Goal: Task Accomplishment & Management: Manage account settings

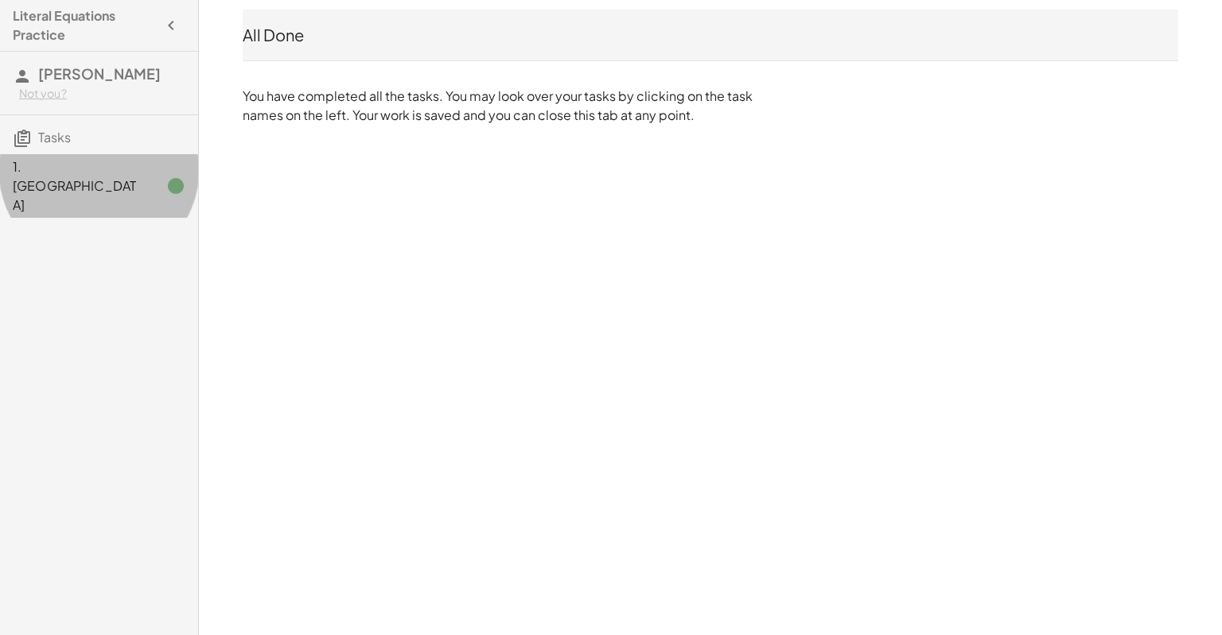
click at [48, 182] on div "1. [GEOGRAPHIC_DATA]" at bounding box center [99, 186] width 198 height 64
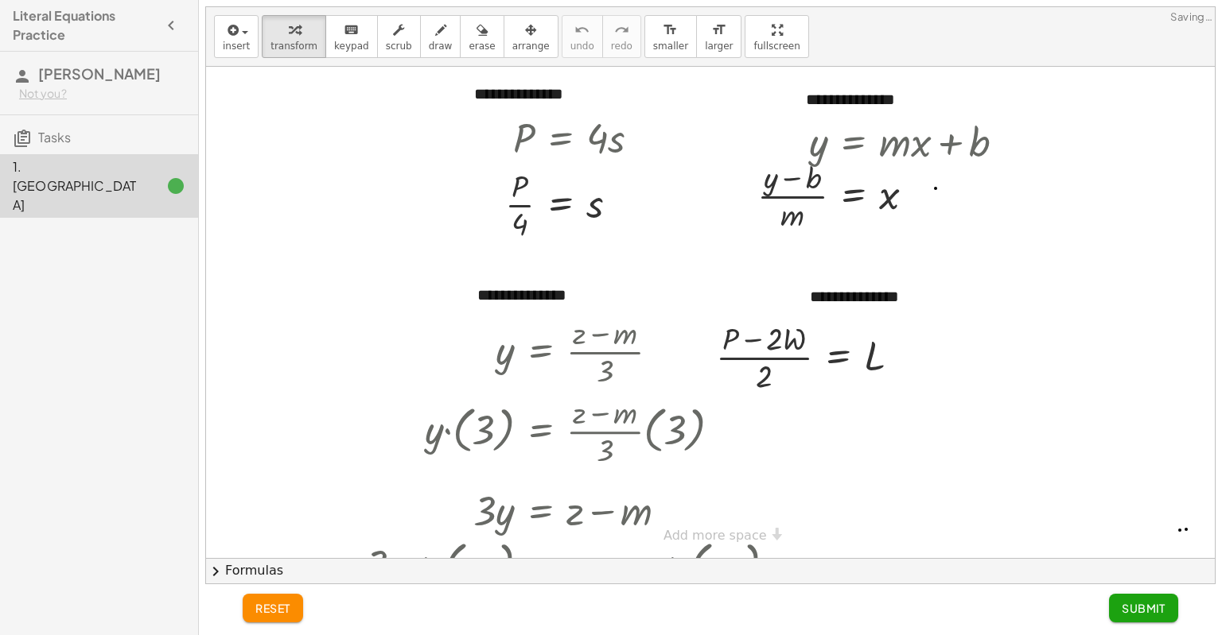
click at [434, 227] on div at bounding box center [710, 312] width 1008 height 491
drag, startPoint x: 553, startPoint y: 270, endPoint x: 563, endPoint y: 260, distance: 13.5
click at [563, 260] on icon at bounding box center [560, 258] width 14 height 14
click at [942, 155] on div at bounding box center [887, 195] width 276 height 80
click at [560, 258] on icon at bounding box center [560, 258] width 14 height 14
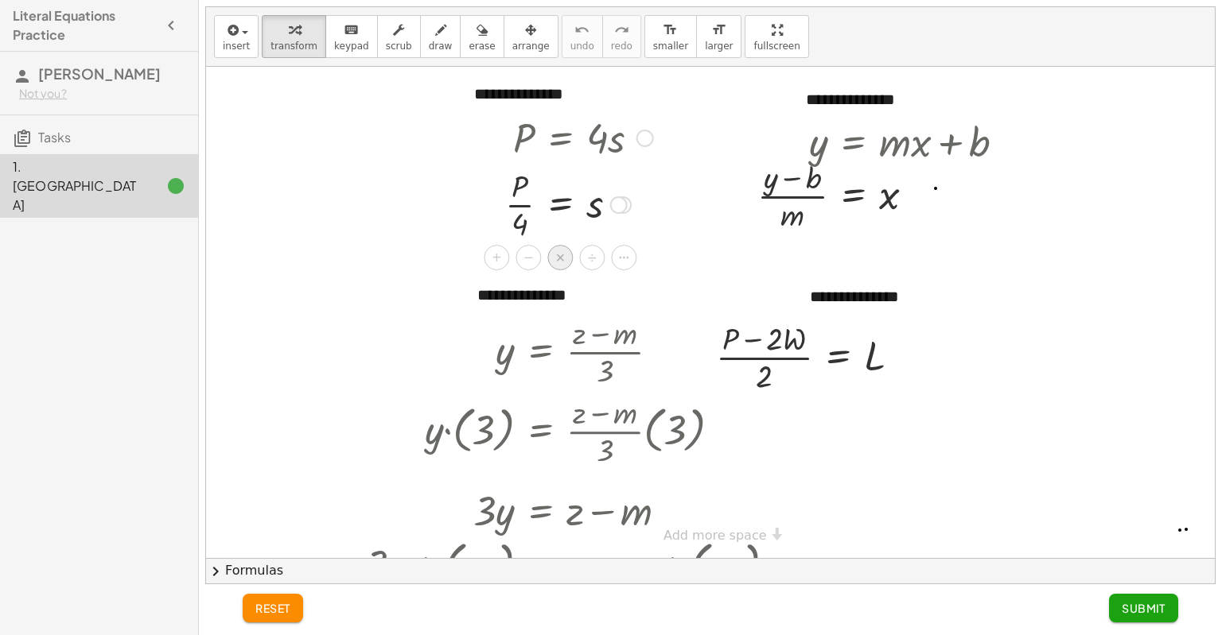
click at [560, 259] on span "×" at bounding box center [561, 258] width 10 height 23
click at [515, 203] on div at bounding box center [568, 204] width 210 height 80
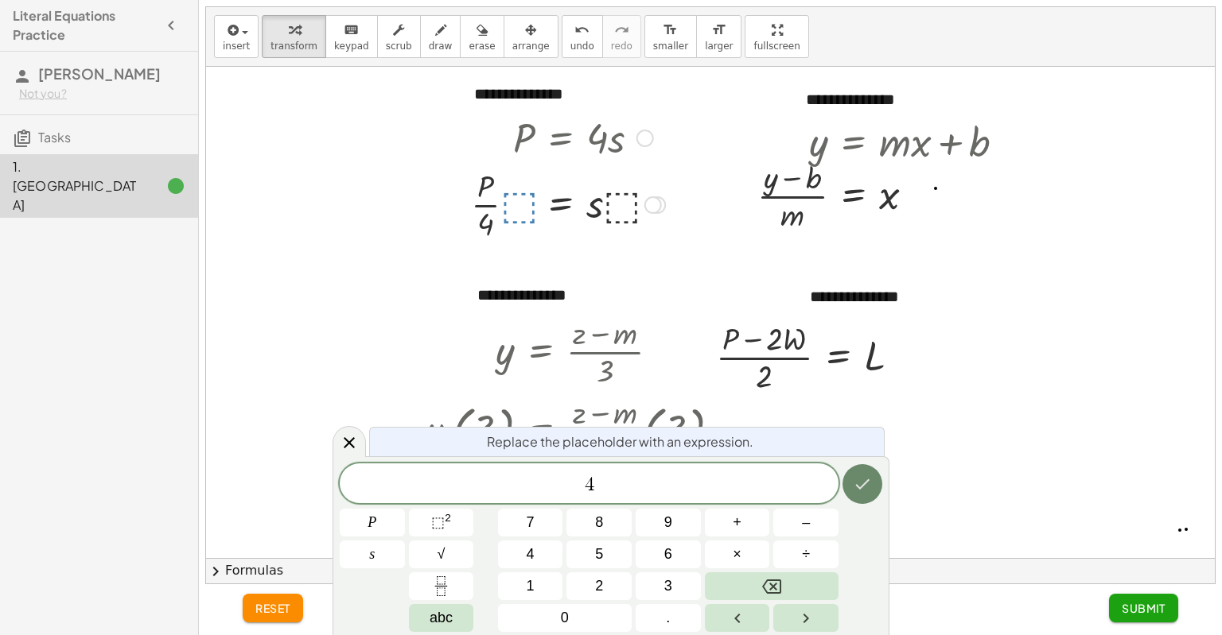
click at [859, 480] on icon "Done" at bounding box center [862, 484] width 19 height 19
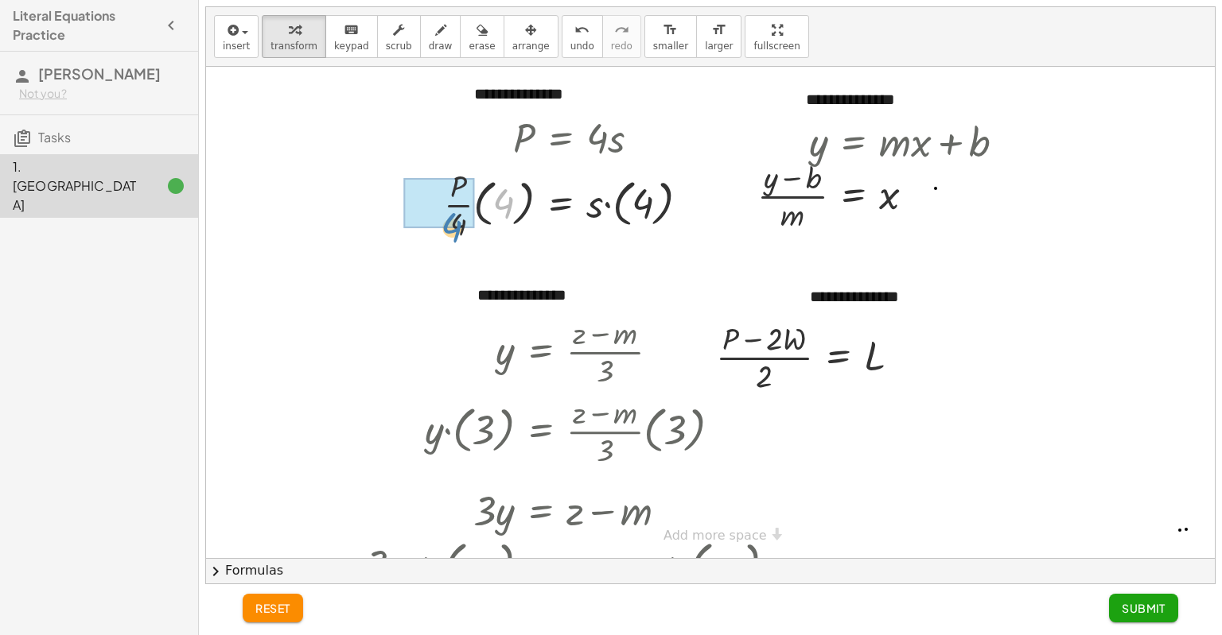
drag, startPoint x: 500, startPoint y: 203, endPoint x: 448, endPoint y: 228, distance: 58.3
click at [448, 228] on div at bounding box center [573, 204] width 274 height 80
drag, startPoint x: 486, startPoint y: 225, endPoint x: 530, endPoint y: 212, distance: 45.8
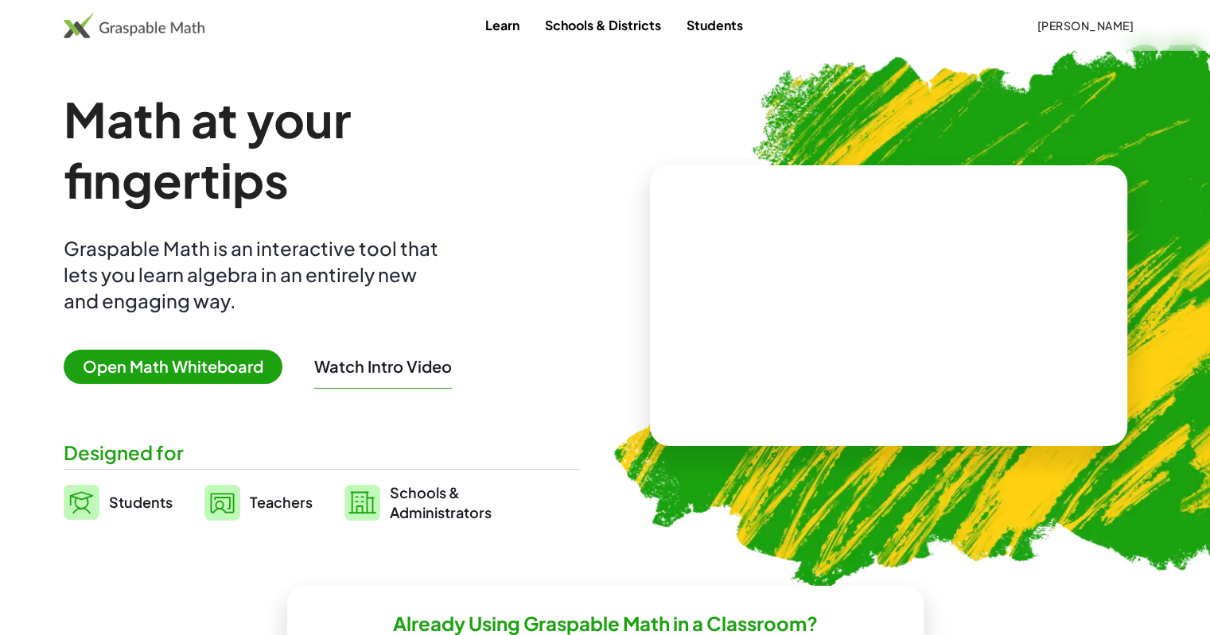
click at [1087, 21] on span "[PERSON_NAME]" at bounding box center [1084, 25] width 97 height 14
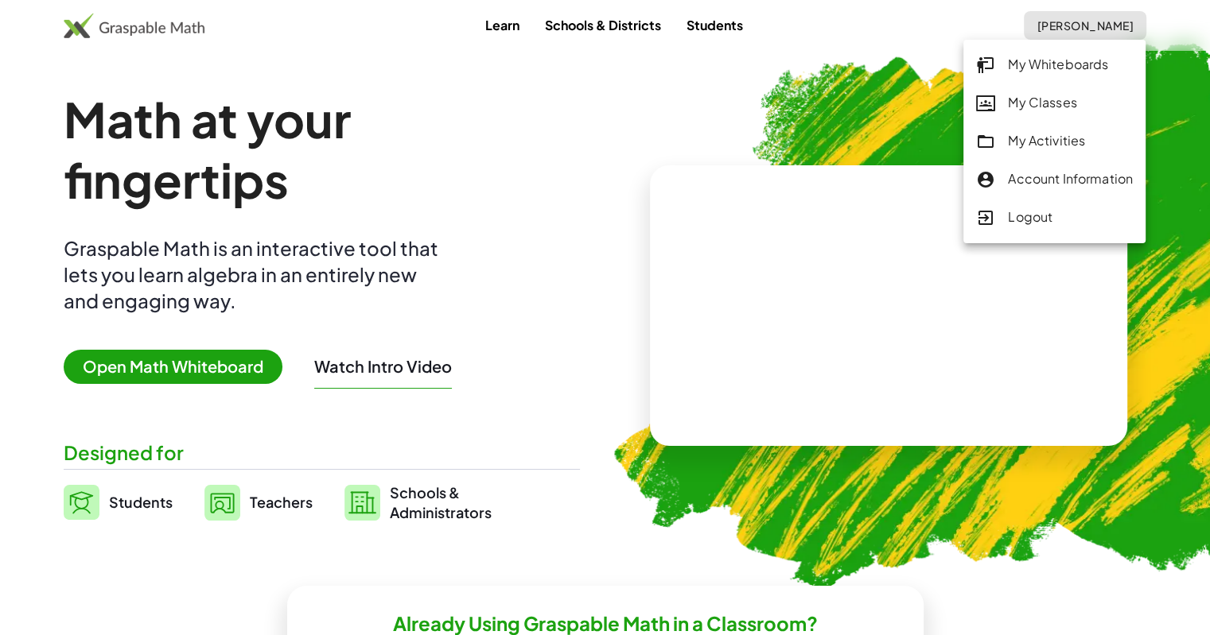
click at [1053, 146] on div "My Activities" at bounding box center [1054, 141] width 157 height 21
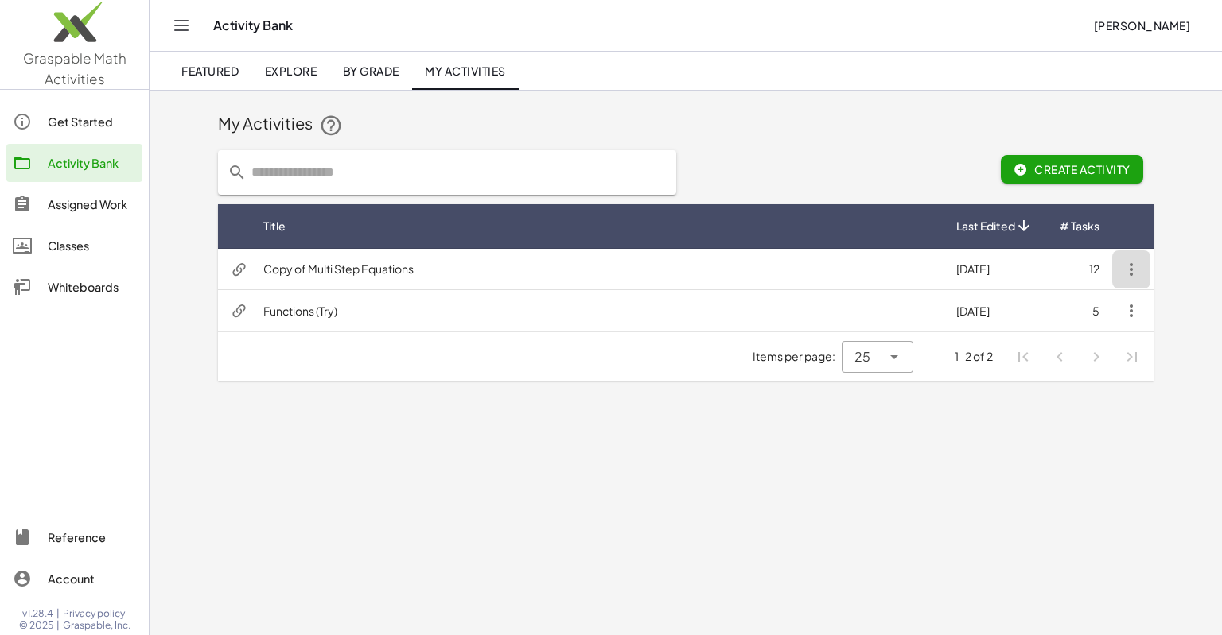
click at [1126, 266] on icon "button" at bounding box center [1130, 269] width 19 height 19
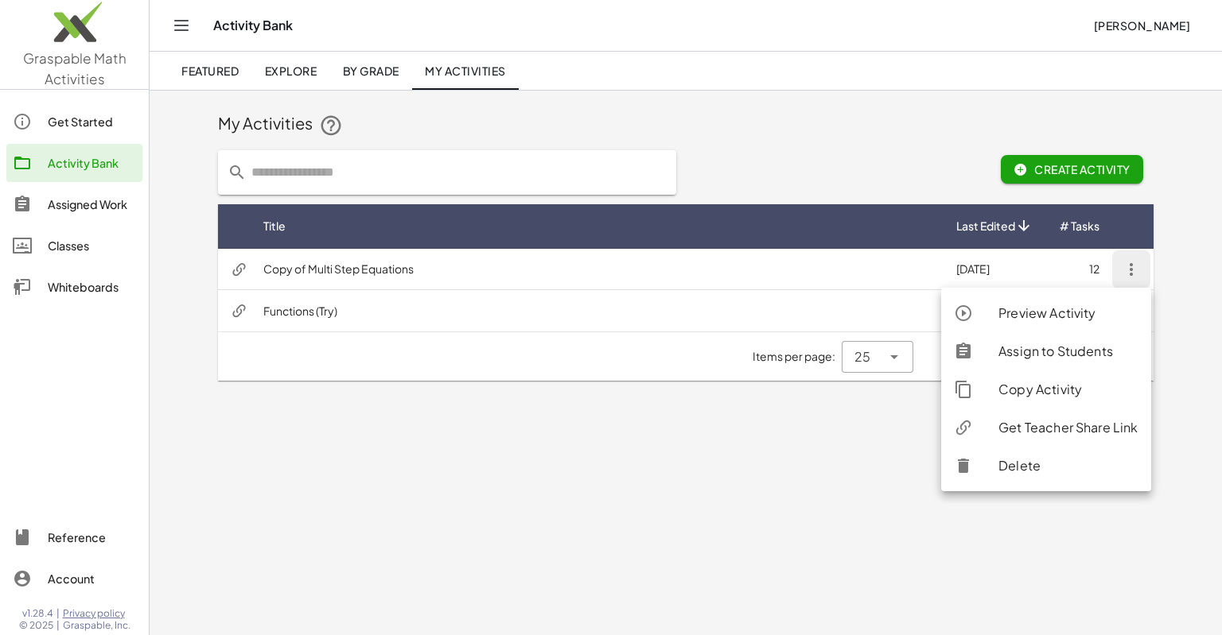
click at [786, 421] on main "My Activities Create Activity Title Last Edited # Tasks Copy of Multi Step Equa…" at bounding box center [686, 317] width 1072 height 635
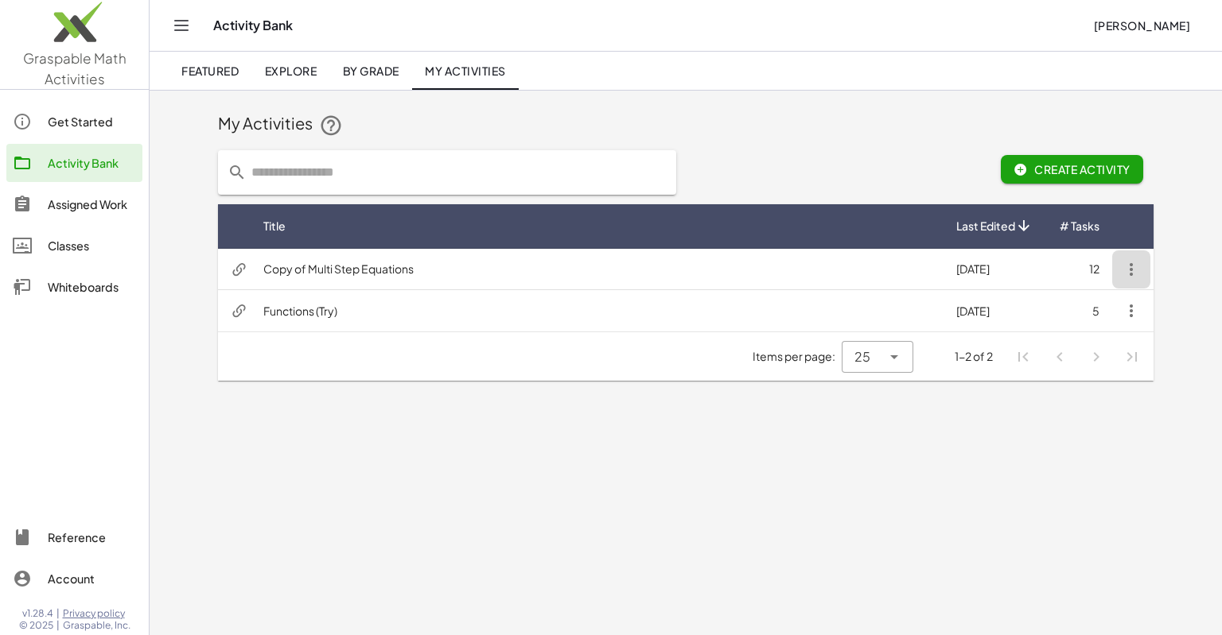
click at [1128, 274] on icon "button" at bounding box center [1130, 269] width 19 height 19
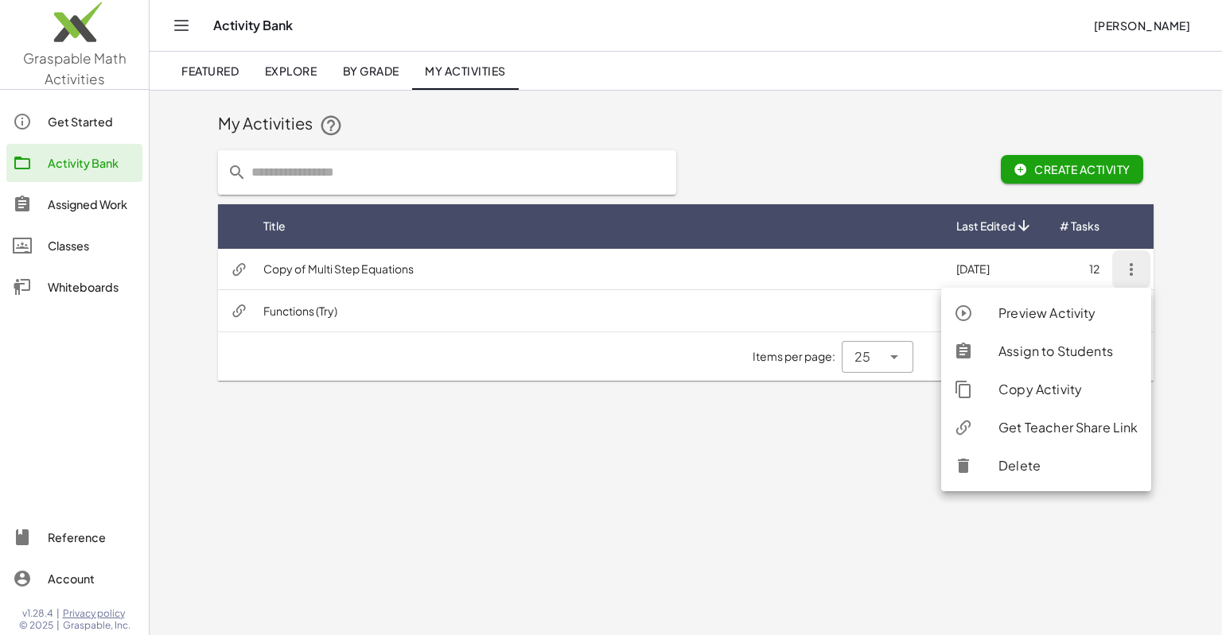
click at [588, 269] on td "Copy of Multi Step Equations" at bounding box center [597, 269] width 693 height 41
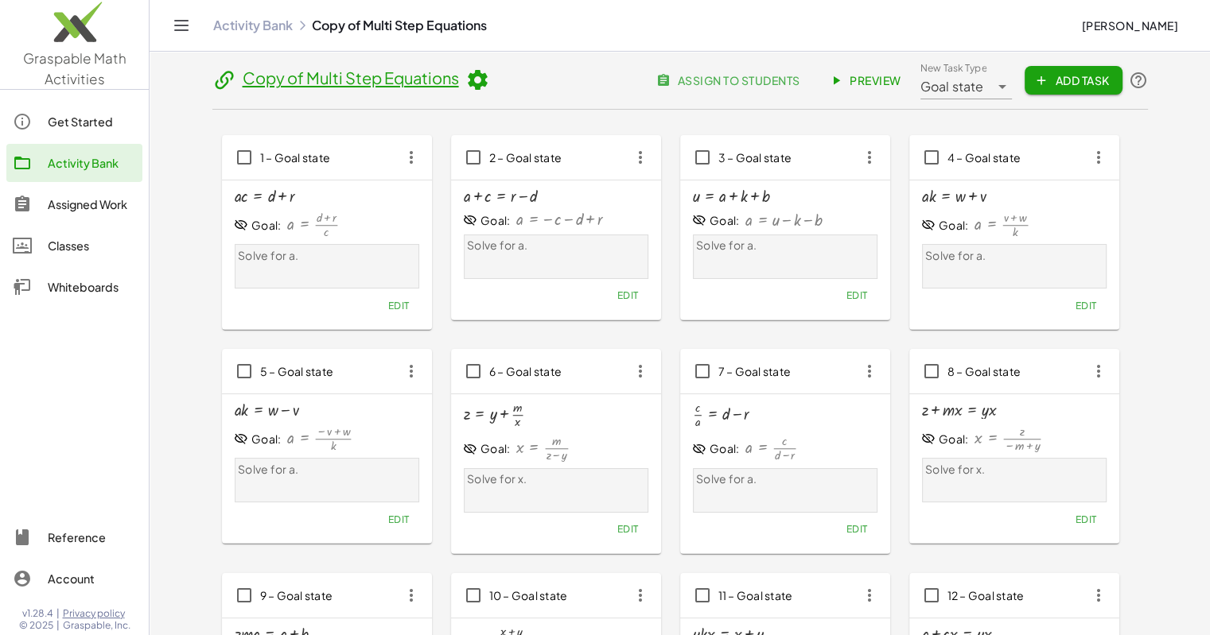
click at [466, 82] on icon at bounding box center [477, 80] width 24 height 24
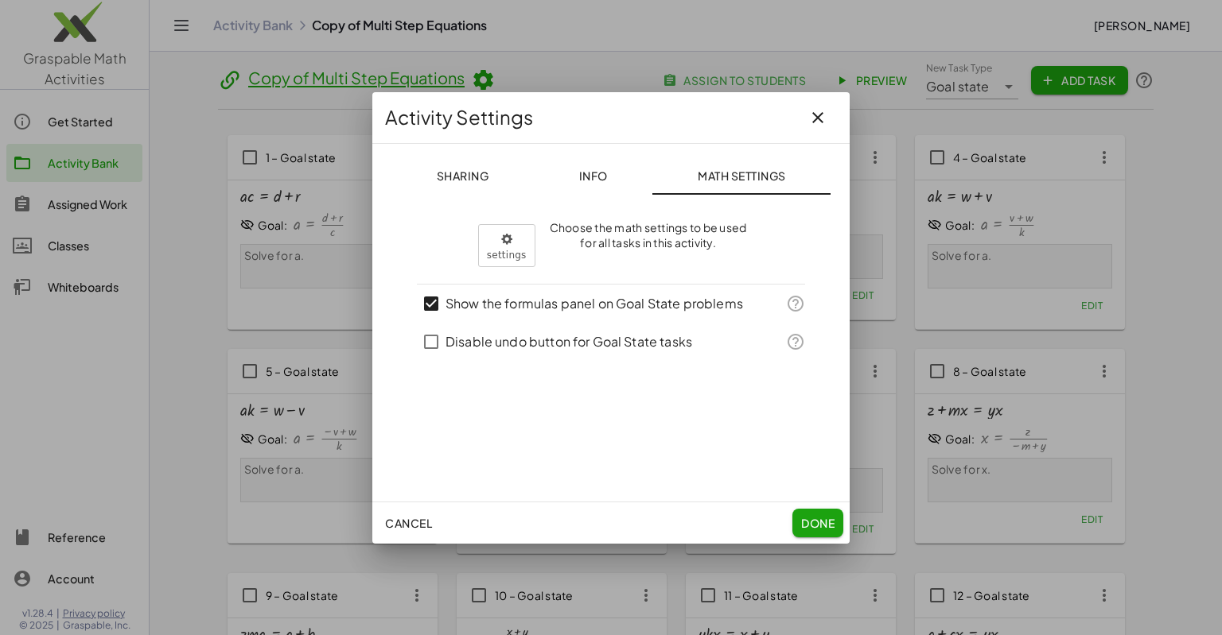
click at [454, 181] on span "Sharing" at bounding box center [462, 176] width 52 height 14
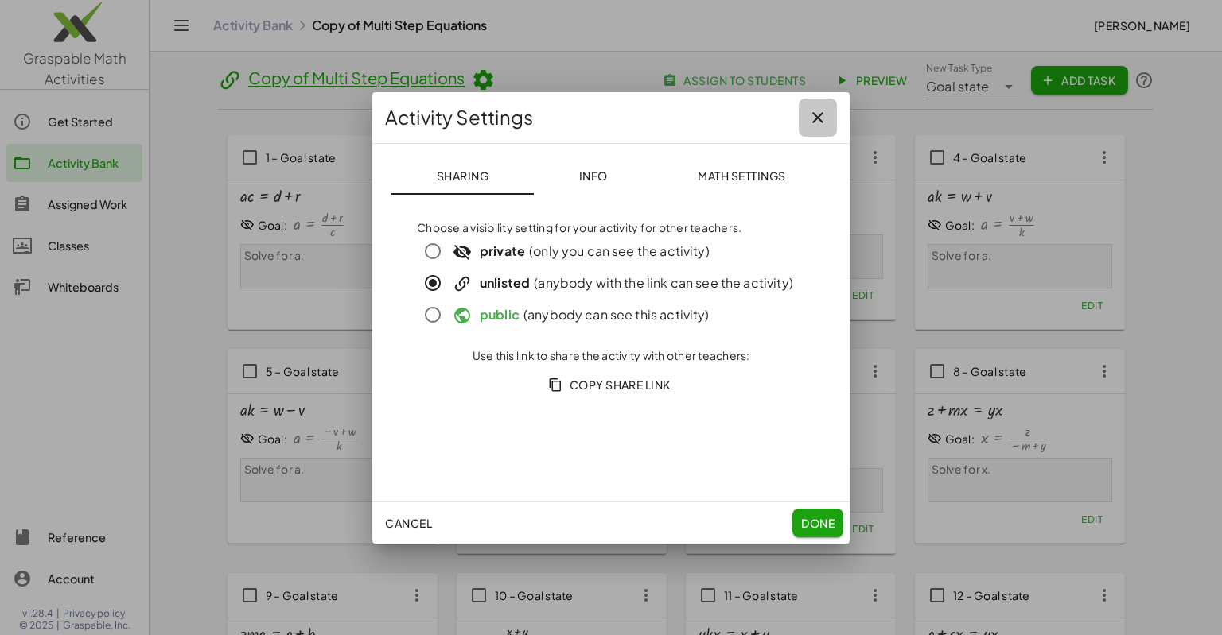
click at [813, 117] on icon "button" at bounding box center [817, 117] width 19 height 19
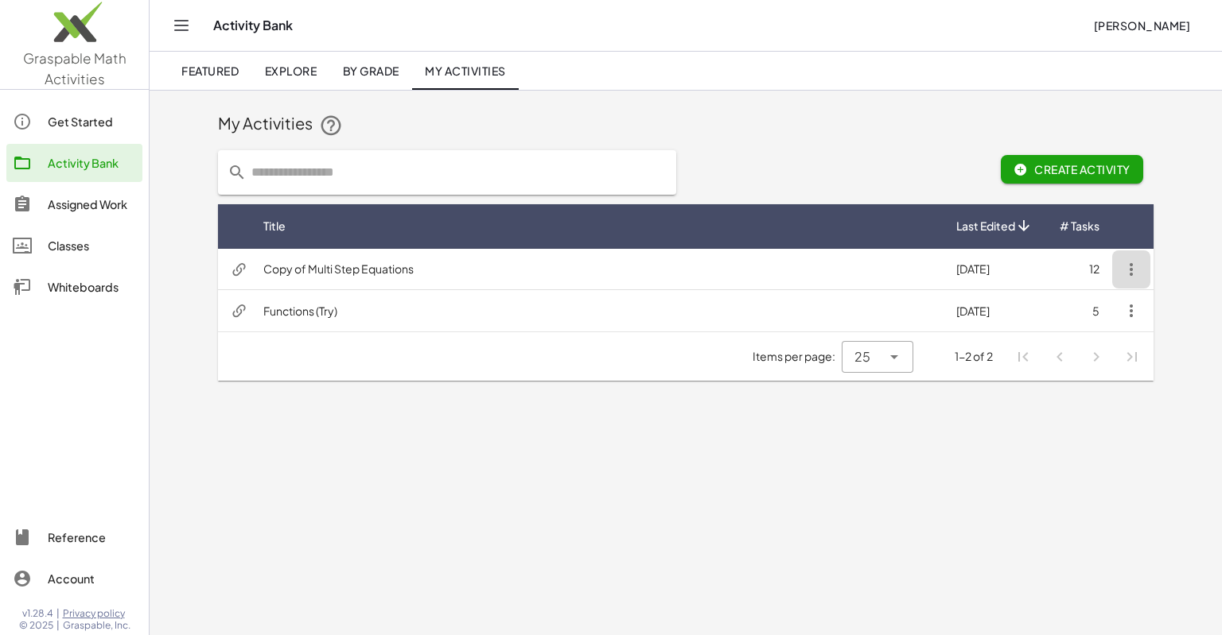
click at [1128, 265] on icon "button" at bounding box center [1130, 269] width 19 height 19
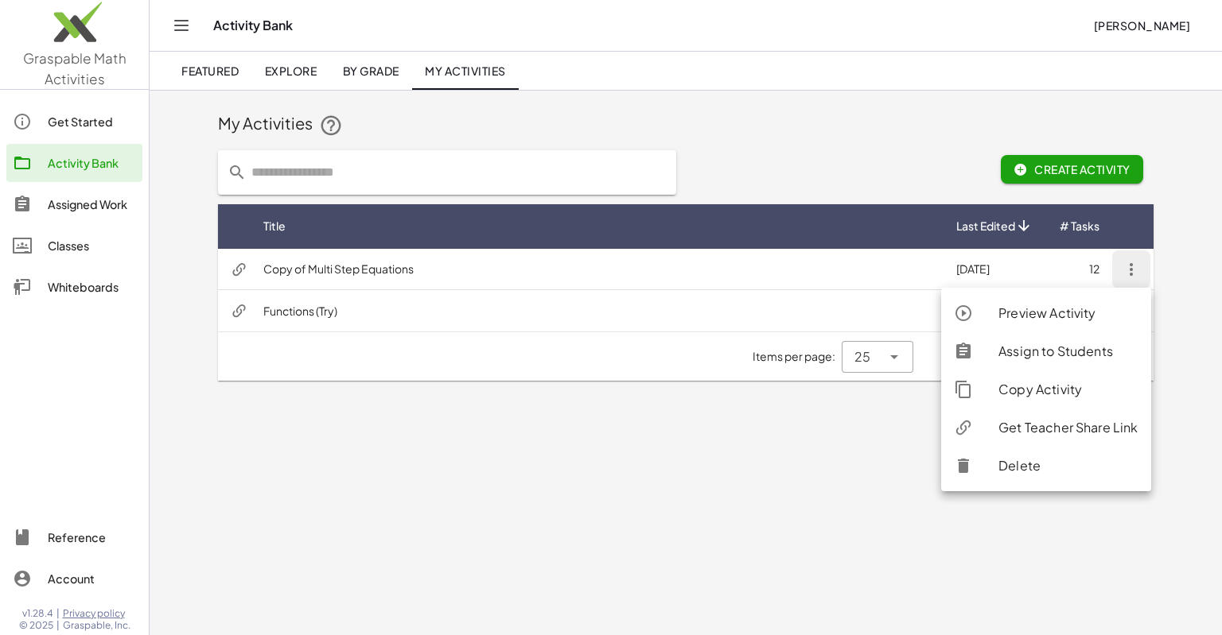
click at [1106, 349] on div "Assign to Students" at bounding box center [1067, 351] width 139 height 19
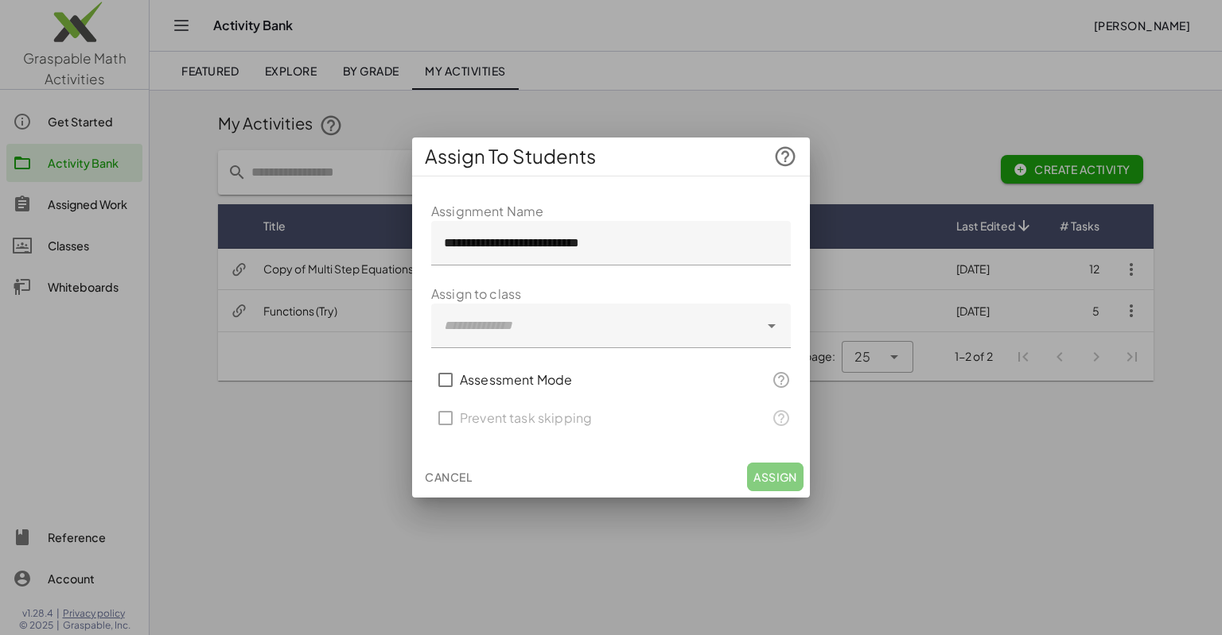
click at [747, 340] on div at bounding box center [595, 326] width 328 height 45
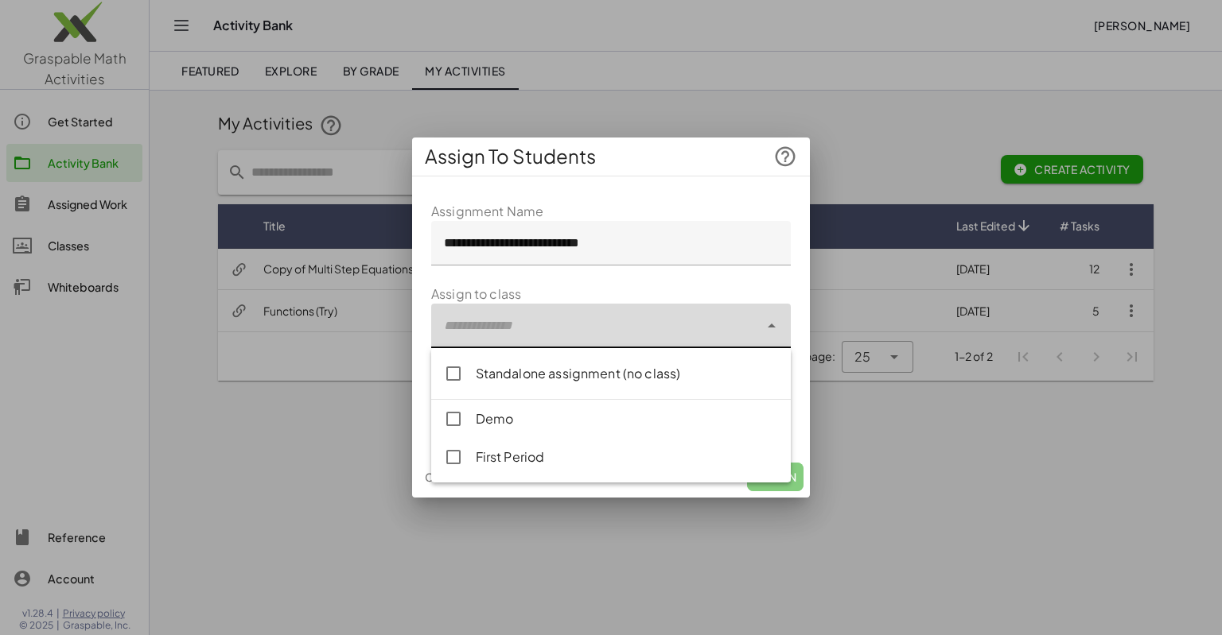
click at [586, 372] on div "Standalone assignment (no class)" at bounding box center [627, 373] width 302 height 19
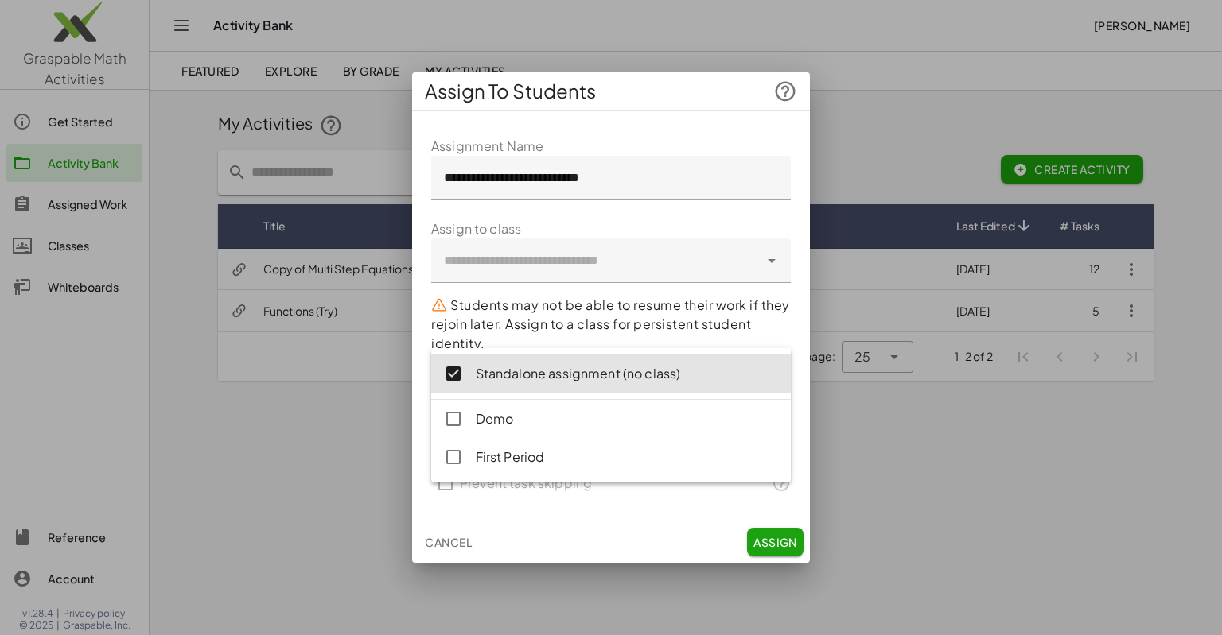
click at [642, 340] on p "Students may not be able to resume their work if they rejoin later. Assign to a…" at bounding box center [610, 324] width 359 height 57
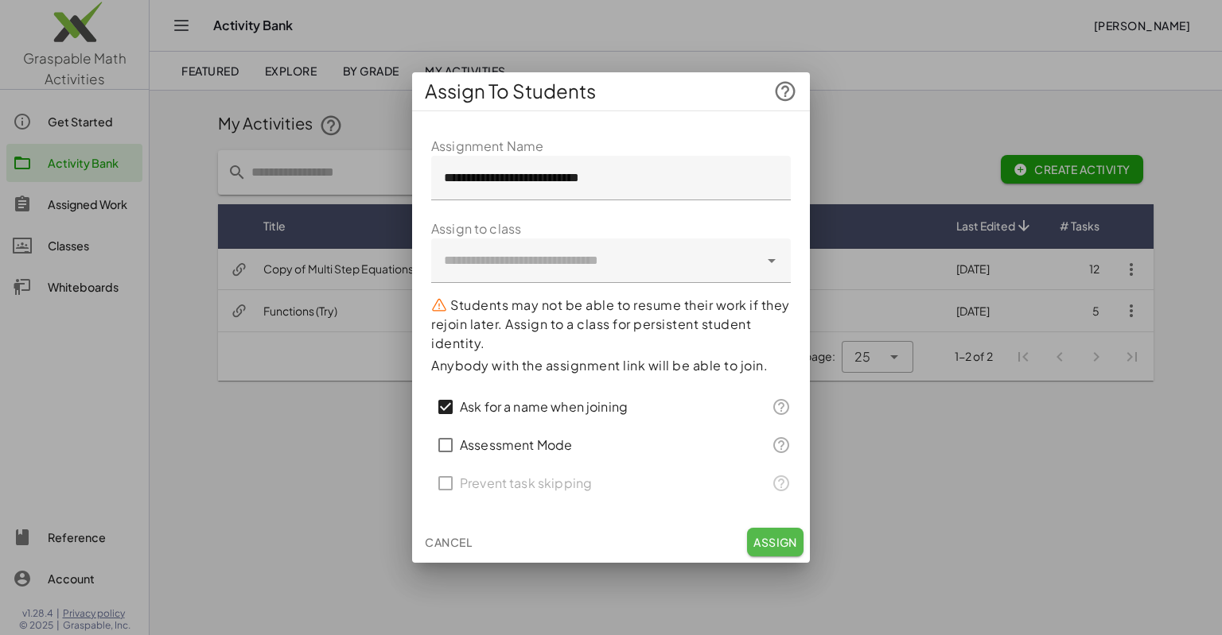
click at [780, 547] on span "Assign" at bounding box center [775, 542] width 44 height 14
